Goal: Information Seeking & Learning: Learn about a topic

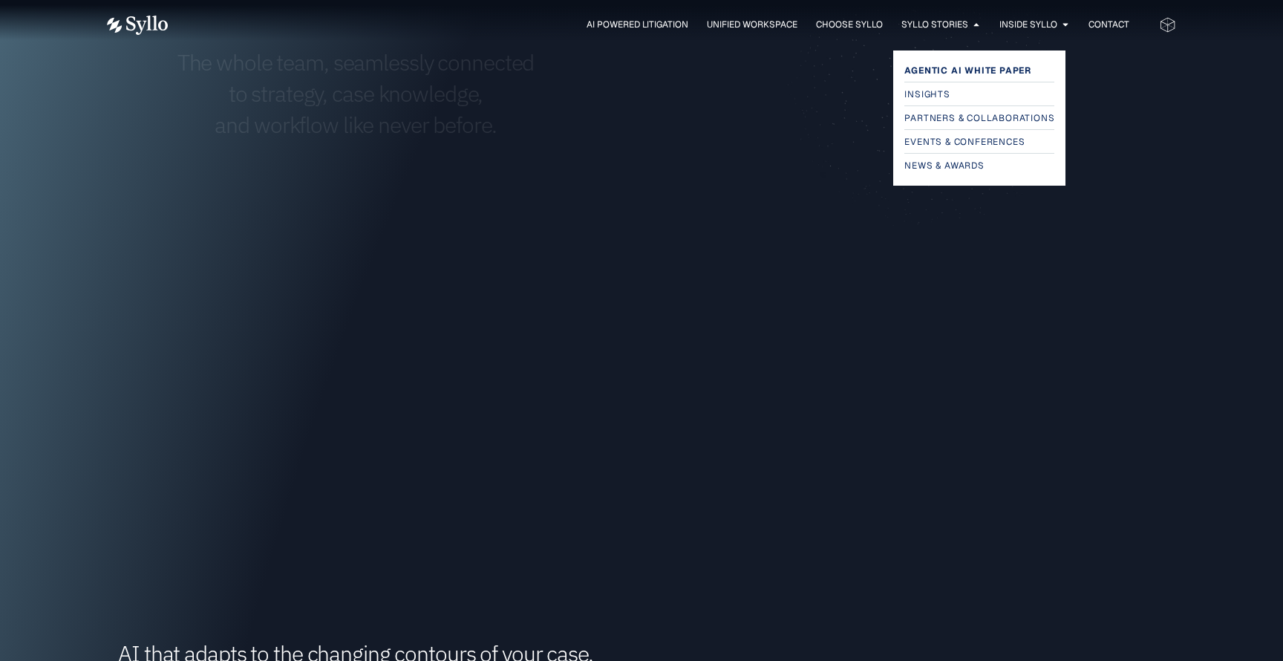
scroll to position [861, 0]
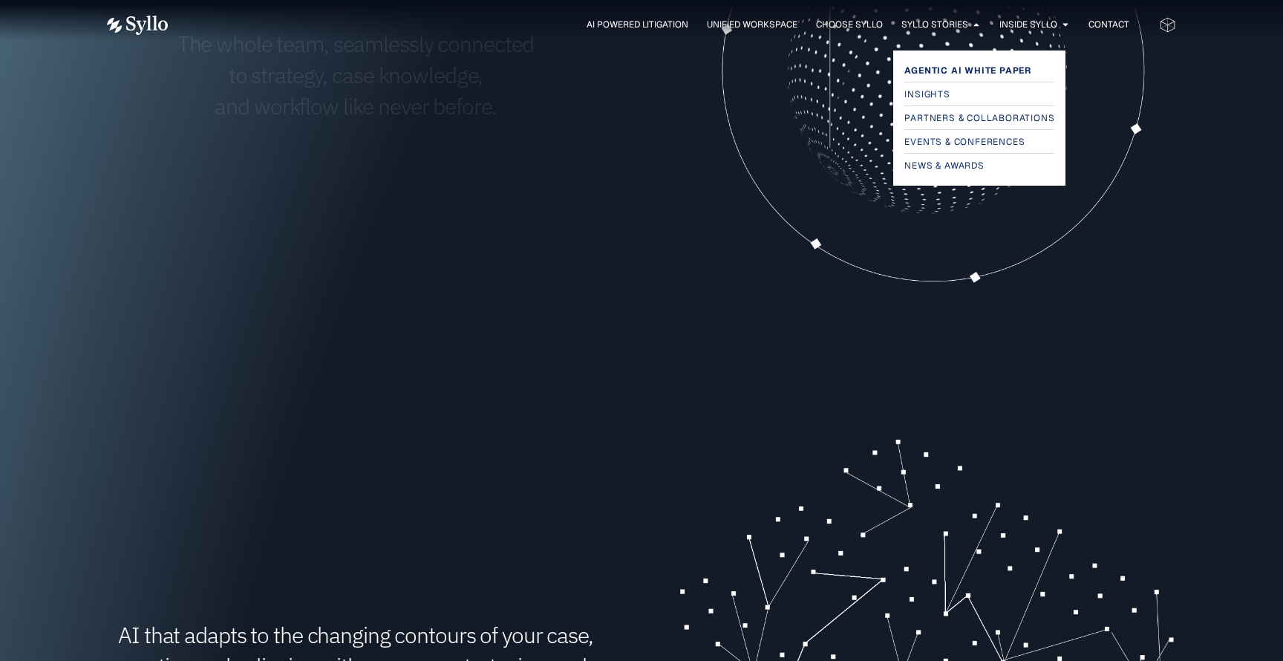
click at [927, 70] on span "Agentic AI White Paper" at bounding box center [968, 71] width 127 height 18
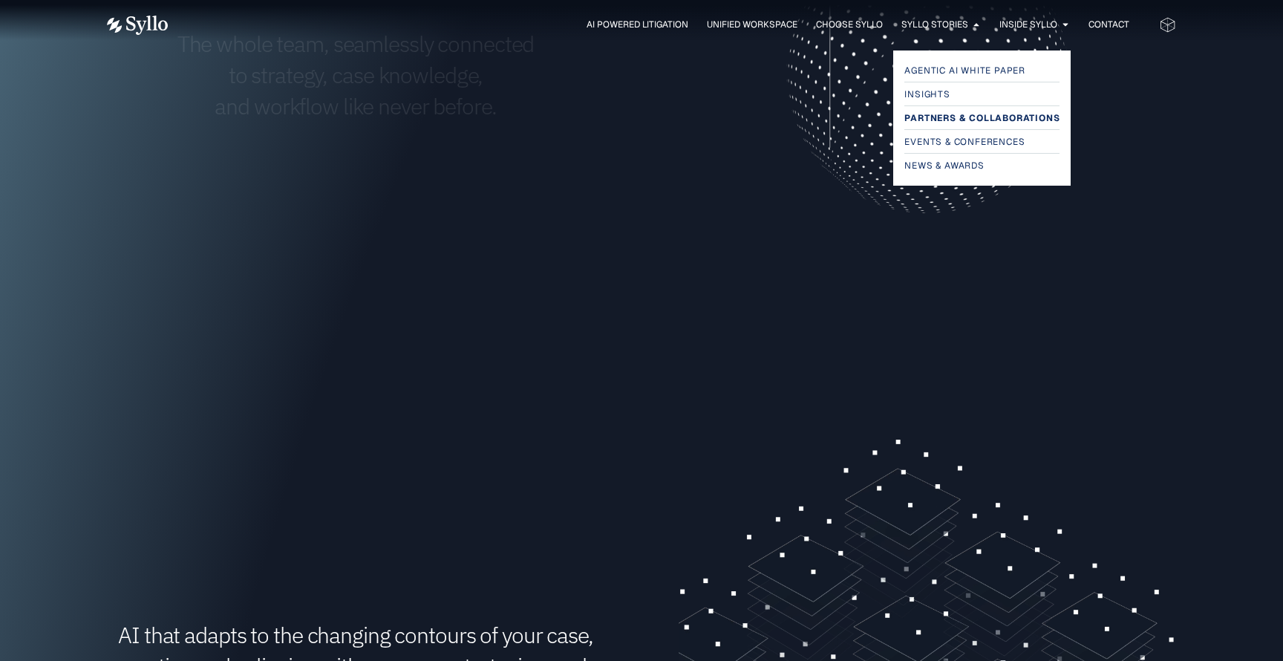
click at [987, 126] on span "Partners & Collaborations" at bounding box center [982, 118] width 155 height 18
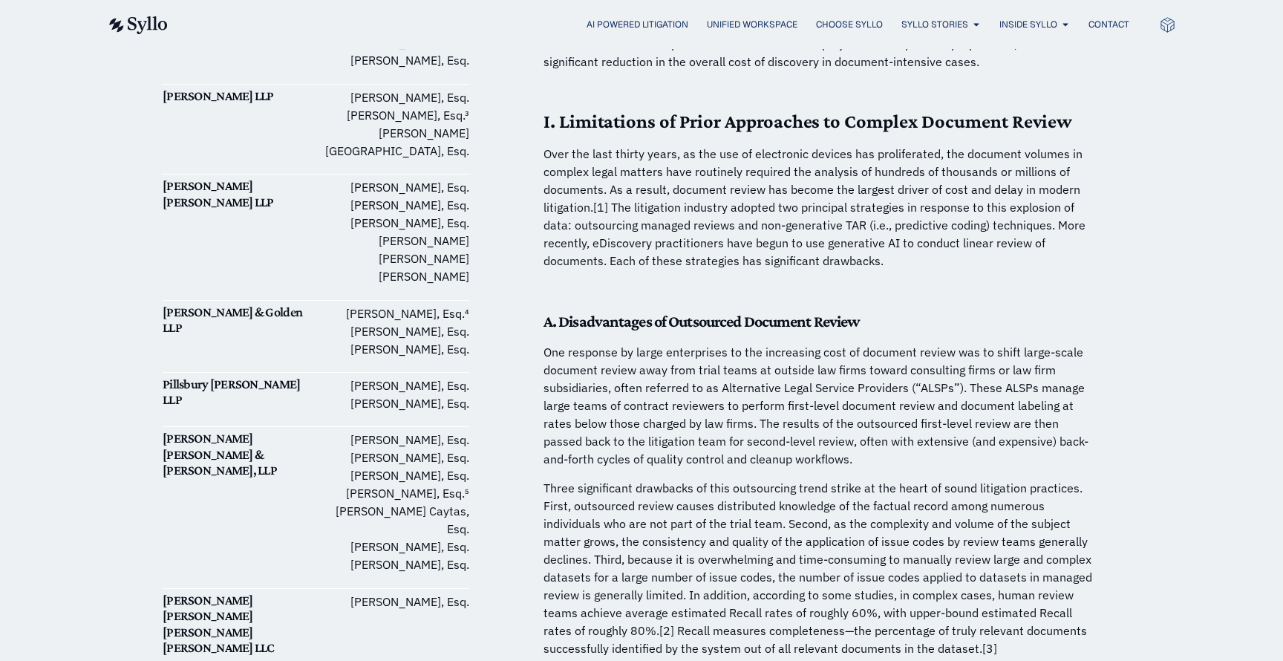
scroll to position [759, 0]
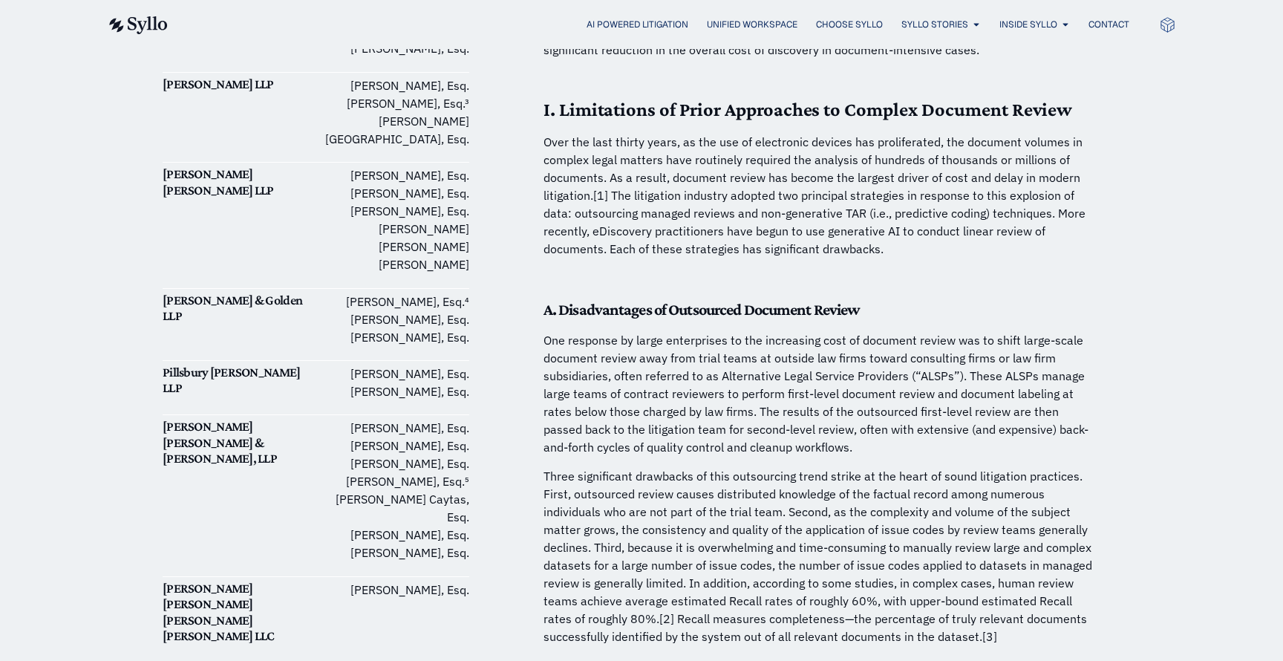
click at [734, 19] on span "Unified Workspace" at bounding box center [752, 24] width 91 height 13
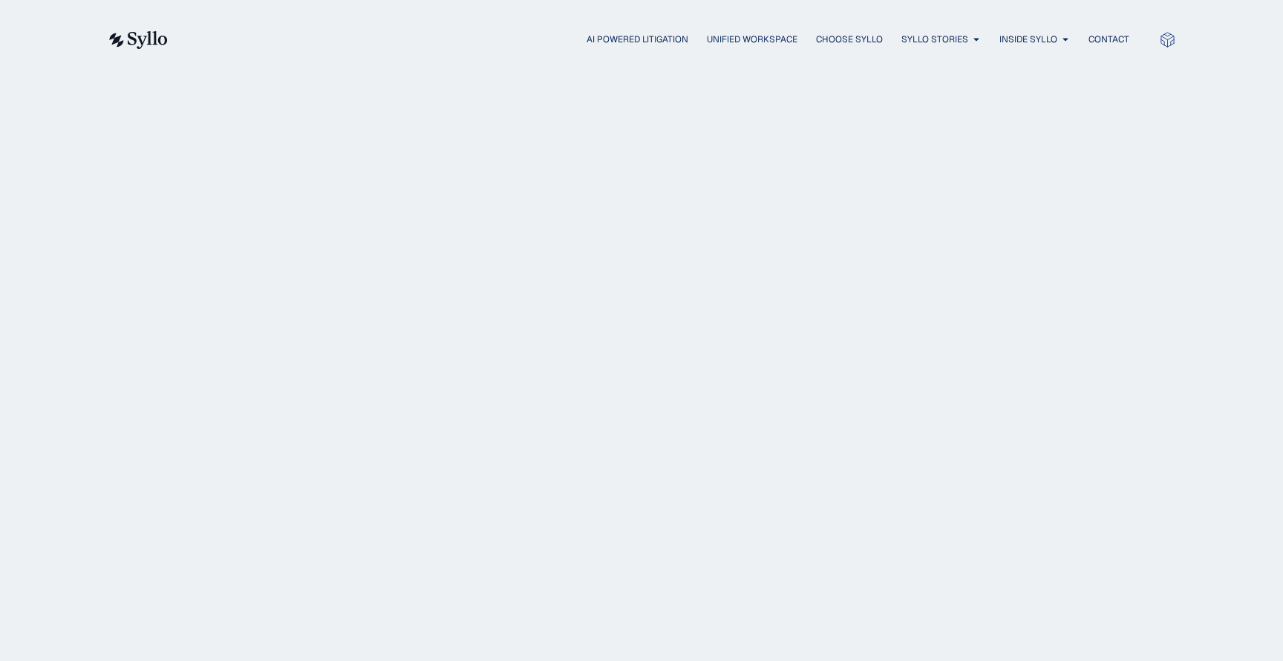
click at [602, 246] on div "Partners & Collaborations" at bounding box center [642, 189] width 958 height 185
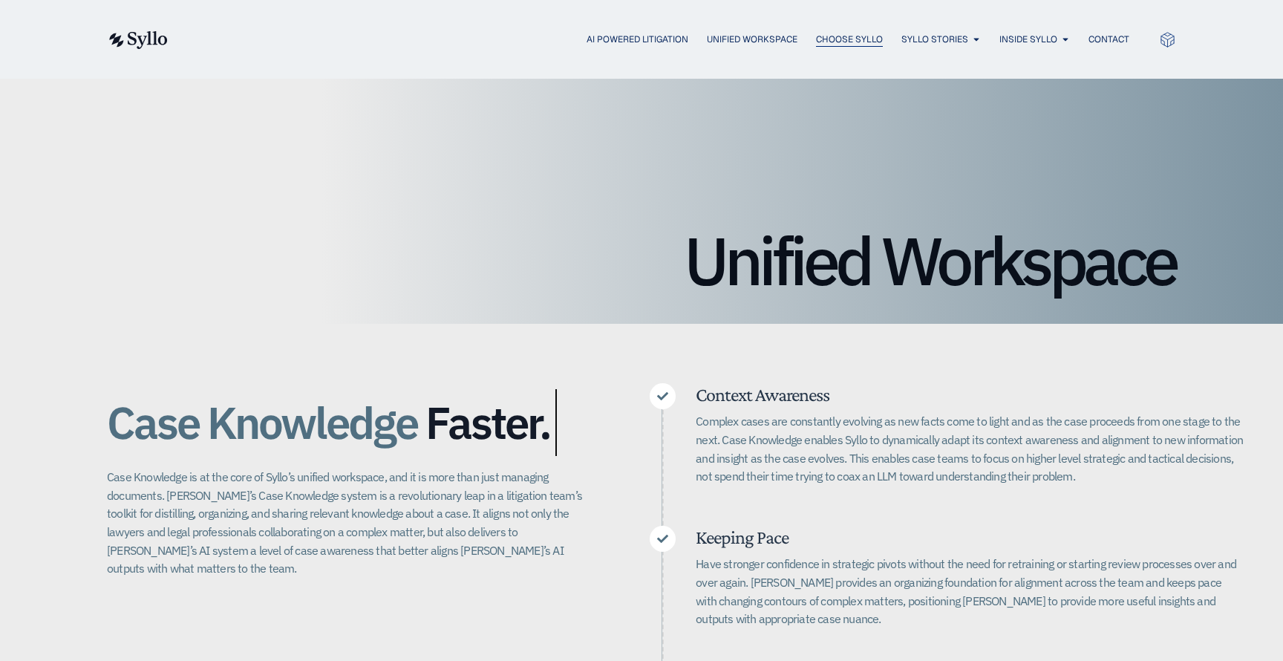
click at [846, 35] on span "Choose Syllo" at bounding box center [849, 39] width 67 height 13
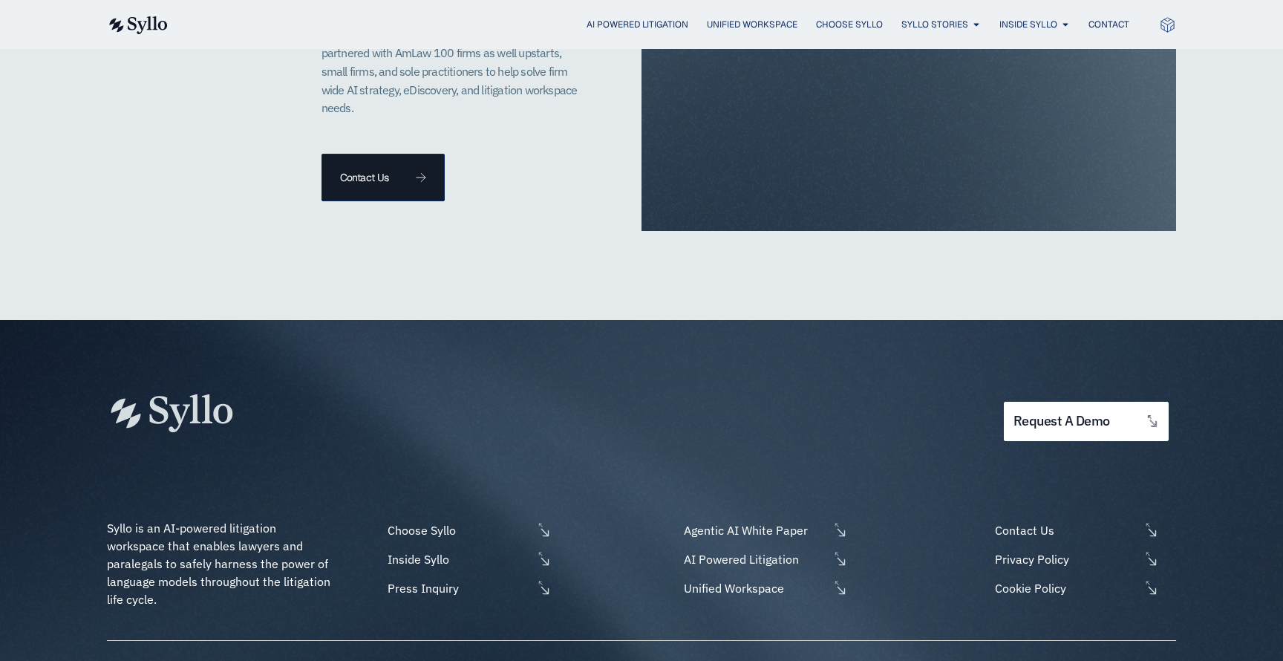
scroll to position [3734, 0]
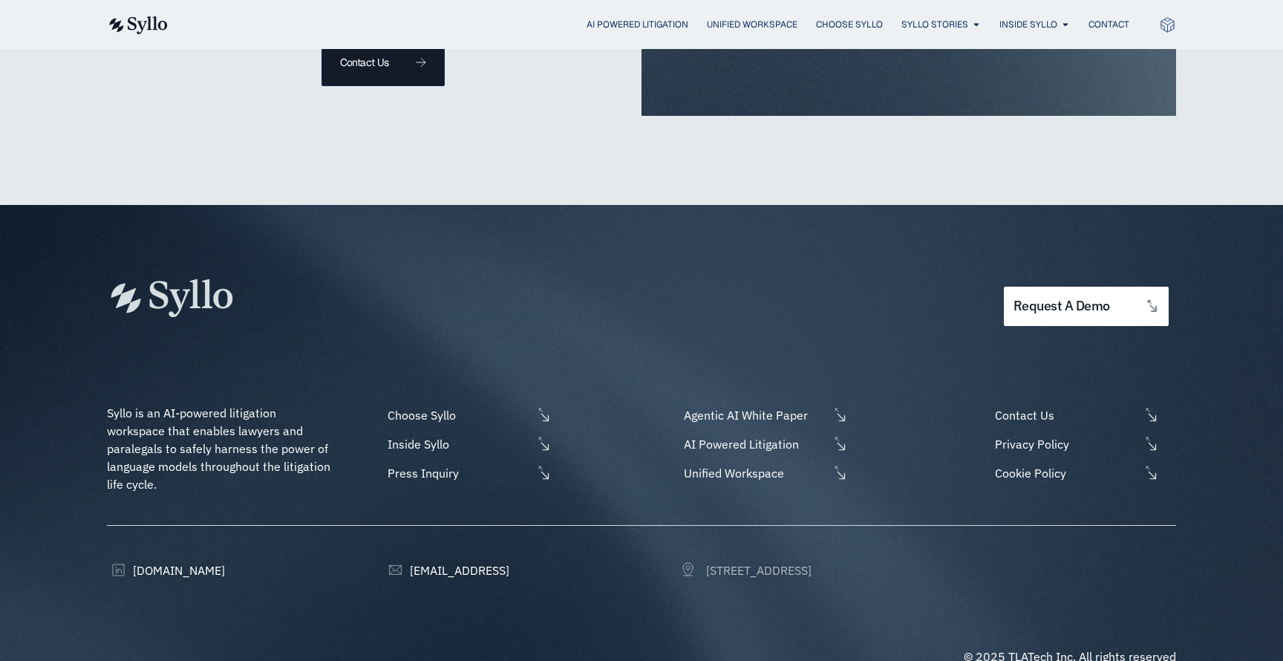
click at [714, 561] on span "[STREET_ADDRESS]" at bounding box center [757, 570] width 109 height 18
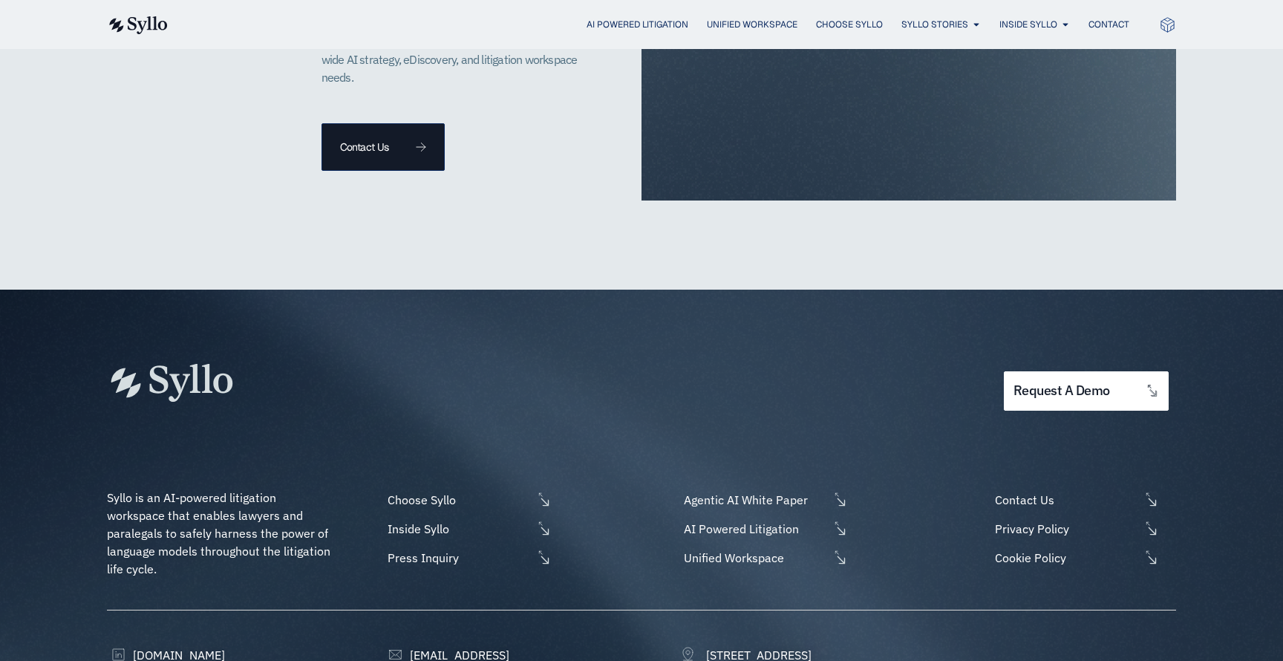
scroll to position [3526, 0]
